Goal: Connect with others

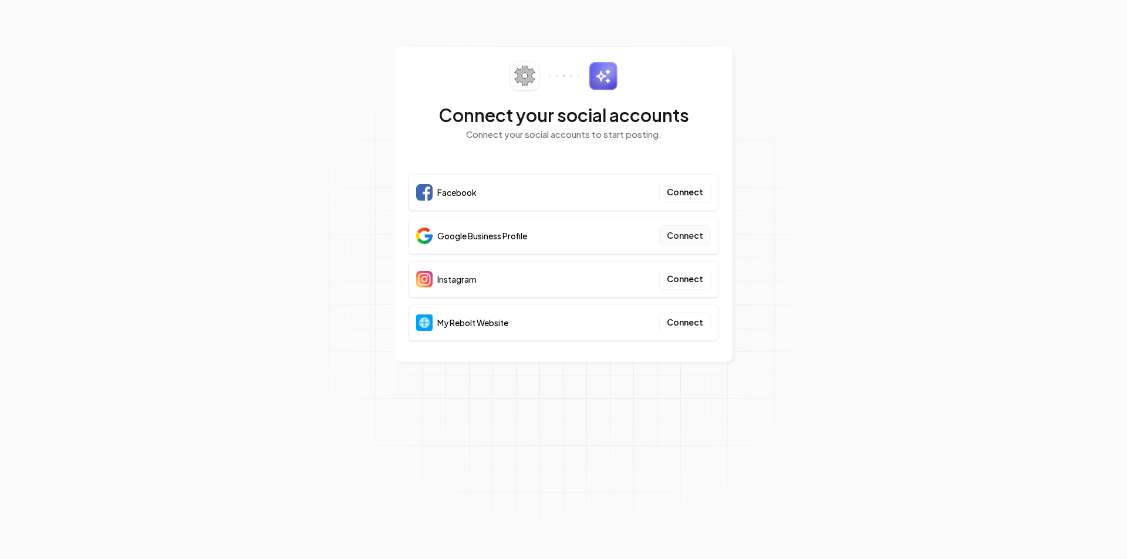
click at [691, 241] on button "Connect" at bounding box center [685, 235] width 52 height 21
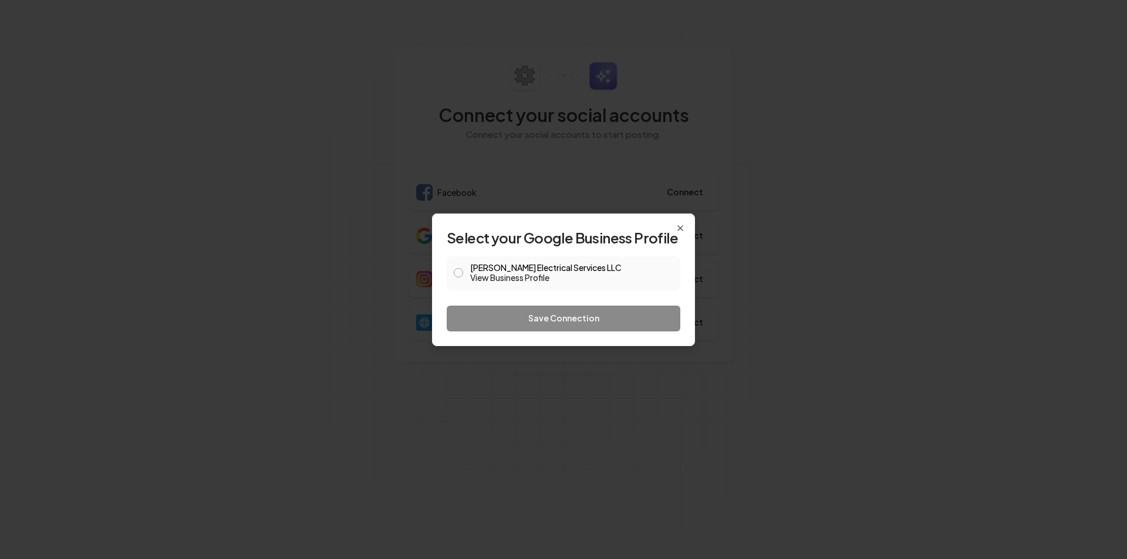
click at [457, 267] on span at bounding box center [458, 273] width 9 height 14
click at [461, 275] on button "[PERSON_NAME] Electrical Services LLC View Business Profile" at bounding box center [458, 272] width 9 height 9
click at [555, 317] on button "Save Connection" at bounding box center [564, 319] width 234 height 26
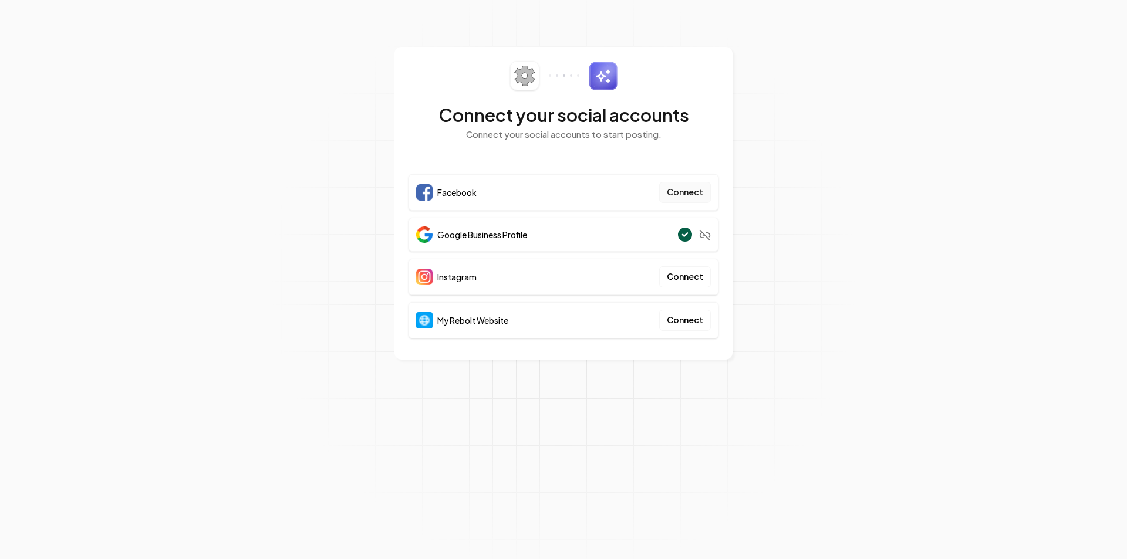
click at [703, 192] on button "Connect" at bounding box center [685, 192] width 52 height 21
